Goal: Transaction & Acquisition: Purchase product/service

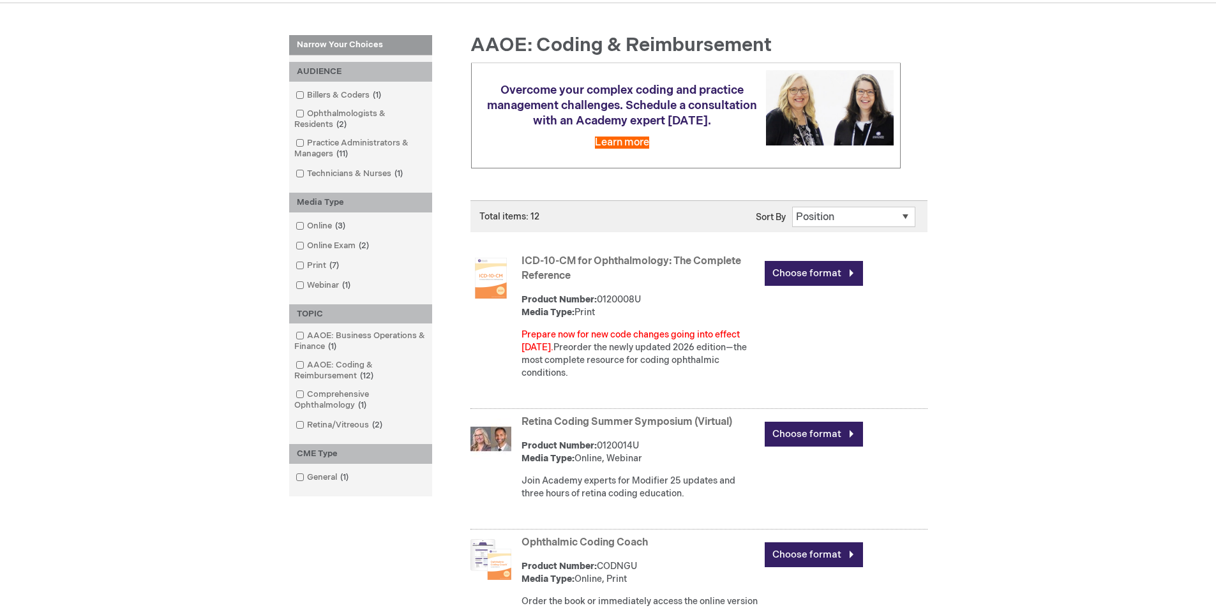
scroll to position [255, 0]
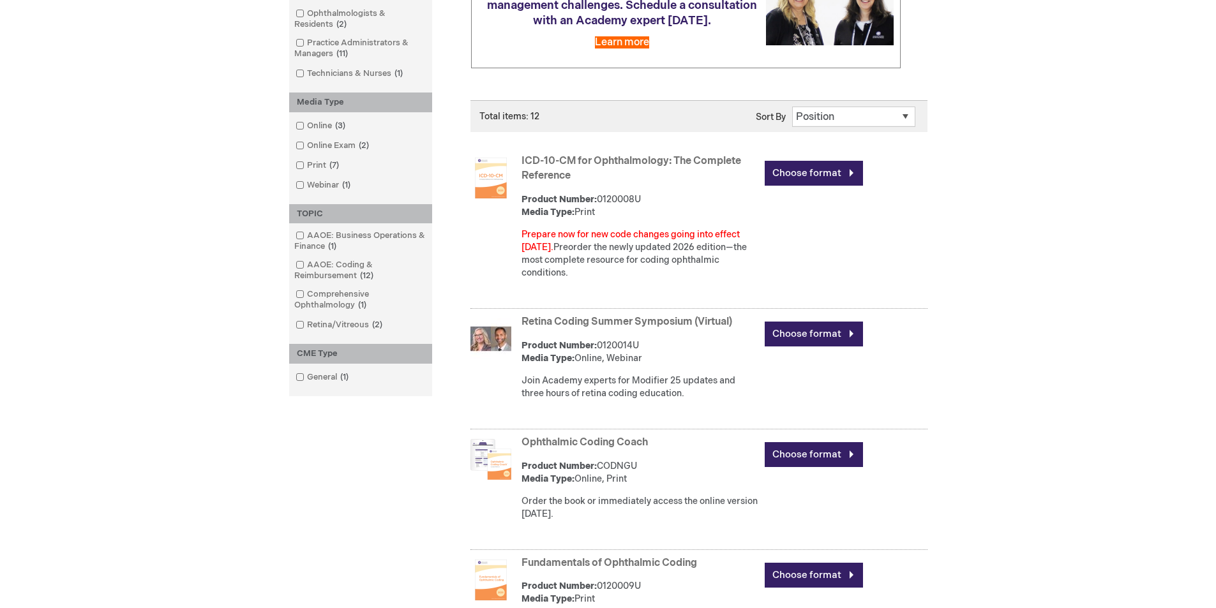
click at [496, 183] on img at bounding box center [490, 178] width 41 height 41
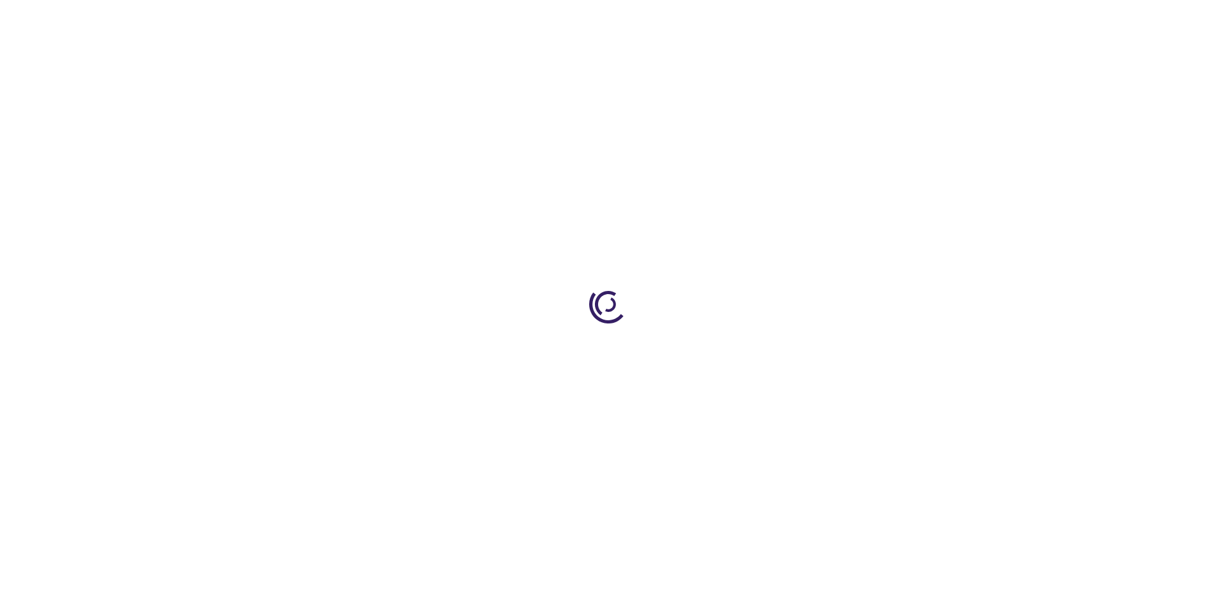
type input "0"
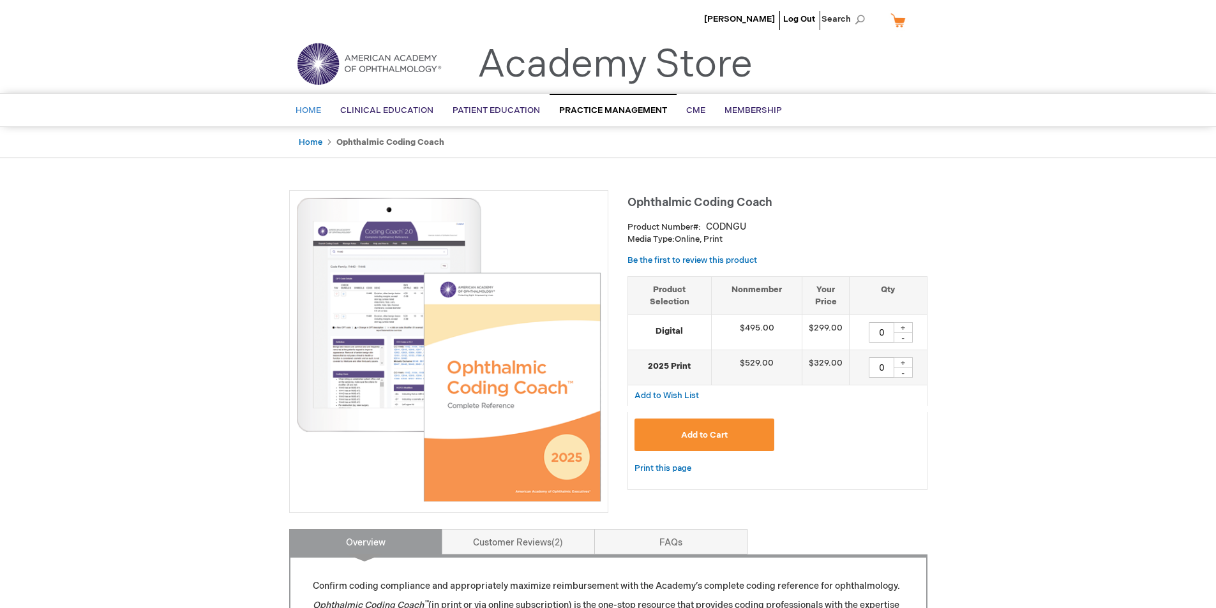
click at [311, 113] on span "Home" at bounding box center [308, 110] width 26 height 10
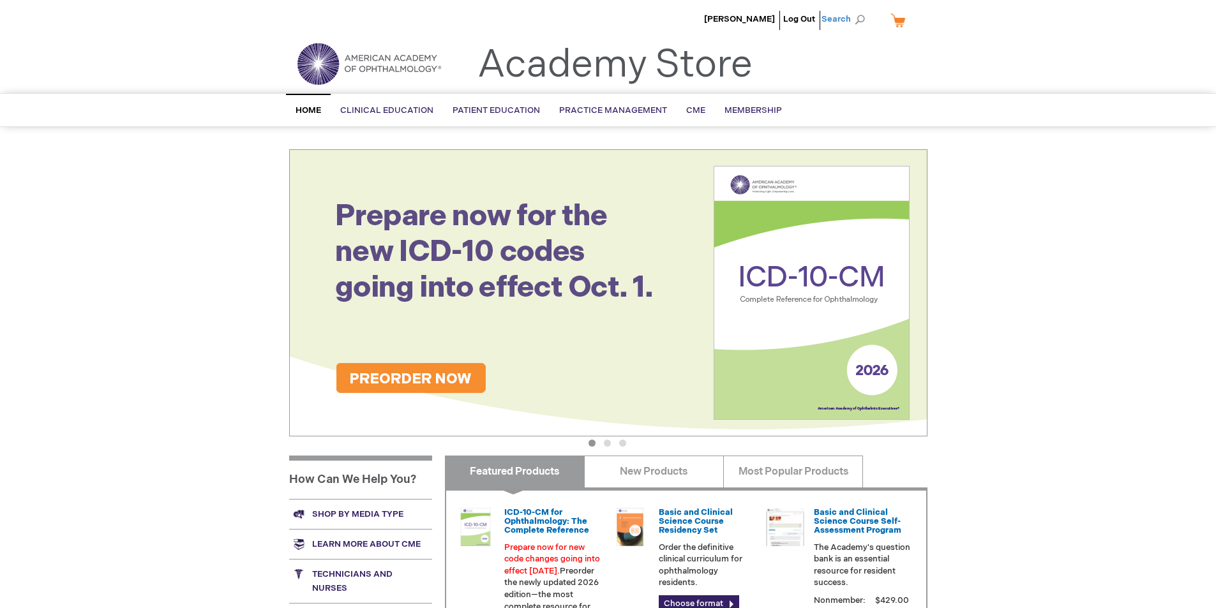
click at [840, 19] on span "Search" at bounding box center [845, 19] width 49 height 26
click at [839, 20] on input "Search" at bounding box center [786, 20] width 132 height 20
click at [126, 27] on div "Andrea Magyar Log Out Search My Cart CLOSE RECENTLY ADDED ITEM(S) Close There a…" at bounding box center [608, 22] width 1216 height 45
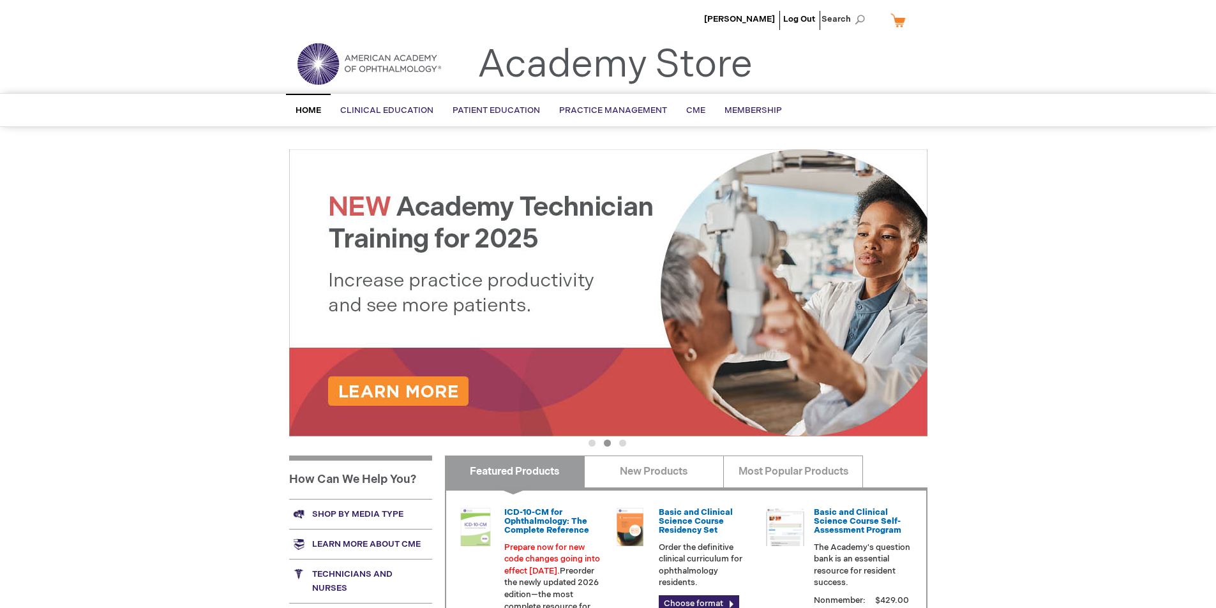
drag, startPoint x: 777, startPoint y: 89, endPoint x: 800, endPoint y: 72, distance: 28.2
click at [781, 86] on div "Toggle Nav Academy Store" at bounding box center [608, 69] width 657 height 49
click at [916, 51] on div "Toggle Nav Academy Store" at bounding box center [608, 69] width 657 height 49
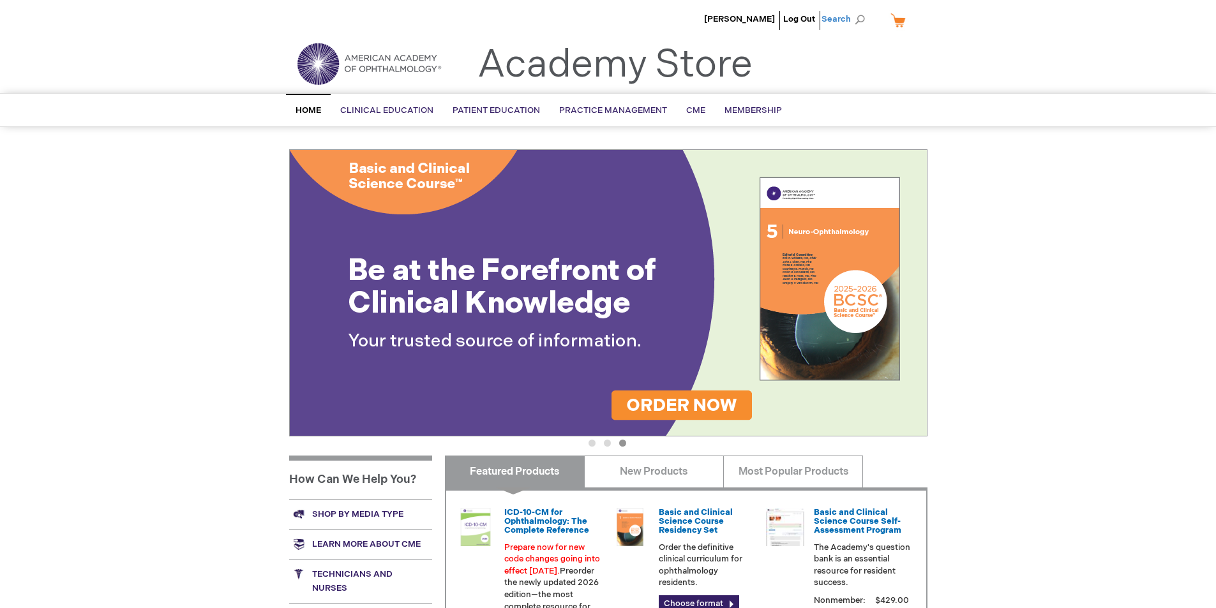
click at [862, 18] on span "Search" at bounding box center [845, 19] width 49 height 26
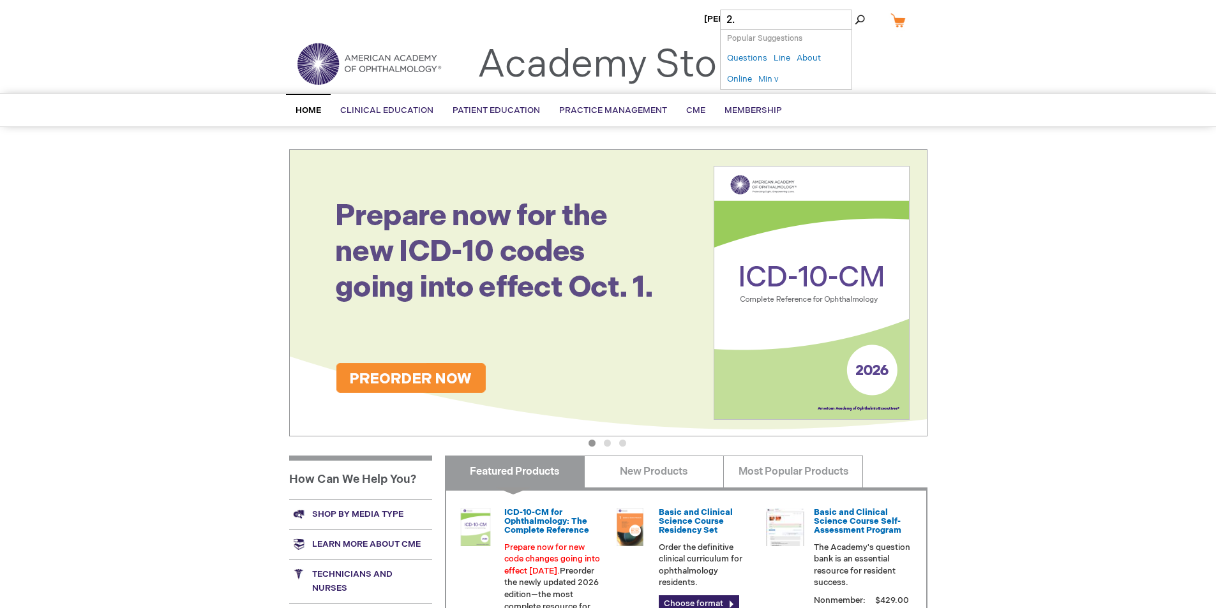
type input "2.0"
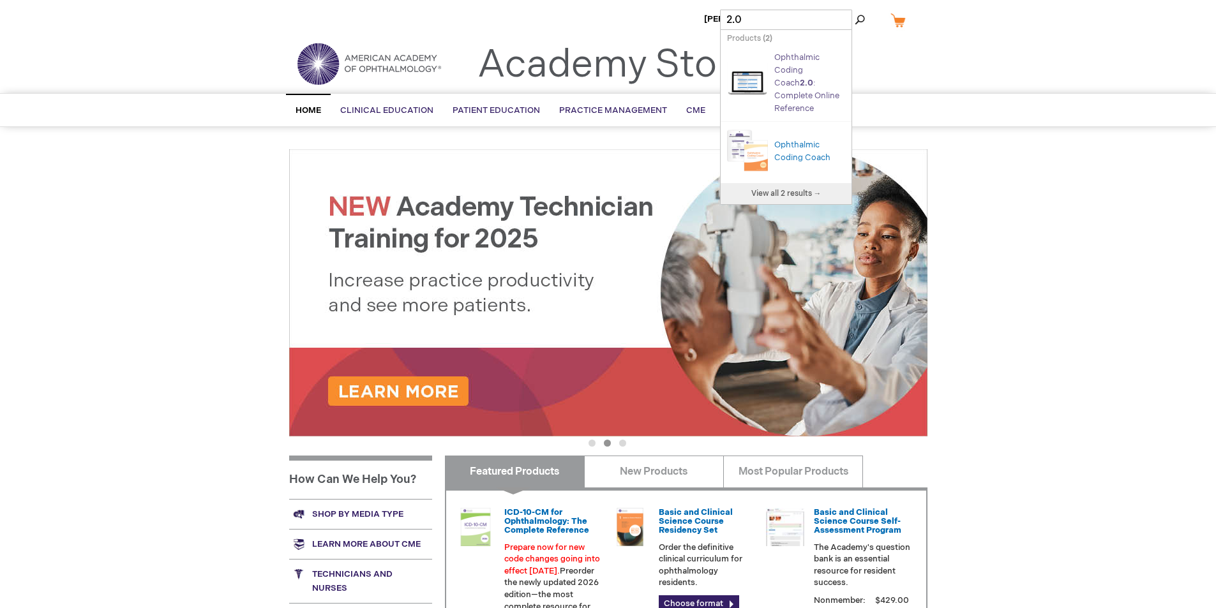
click at [789, 72] on link "Ophthalmic Coding Coach 2.0 : Complete Online Reference" at bounding box center [806, 82] width 65 height 61
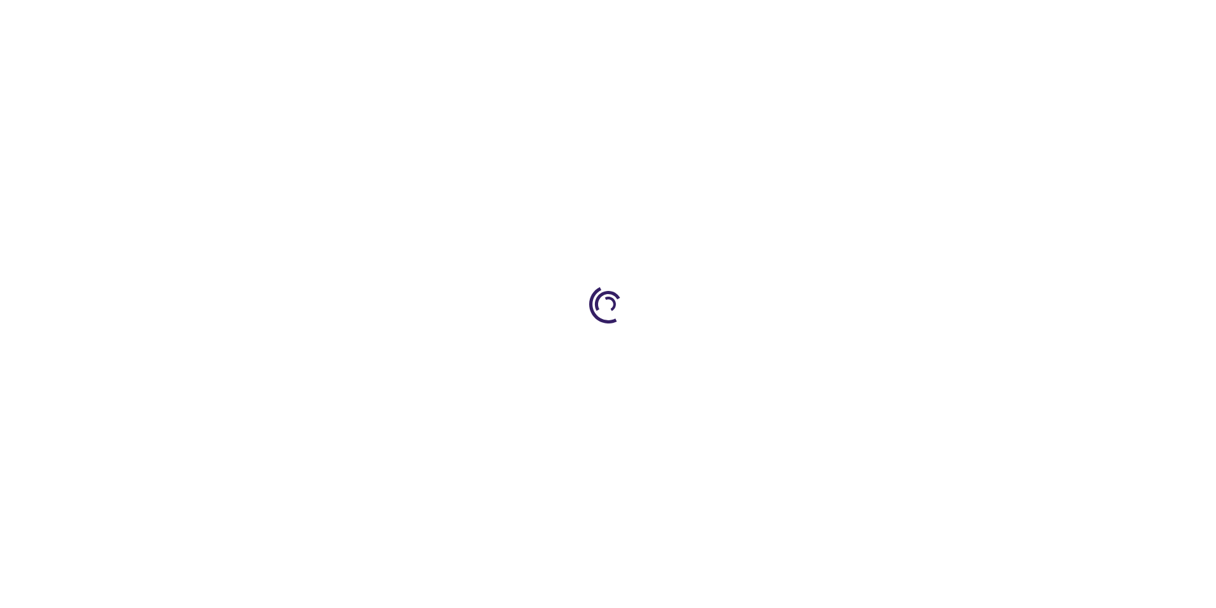
type input "0"
